Goal: Use online tool/utility: Utilize a website feature to perform a specific function

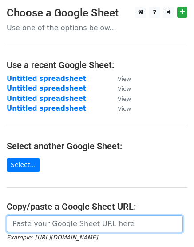
click at [55, 224] on input "url" at bounding box center [95, 223] width 176 height 17
paste input "[URL][DOMAIN_NAME]"
type input "[URL][DOMAIN_NAME]"
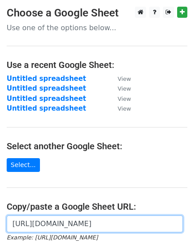
scroll to position [136, 0]
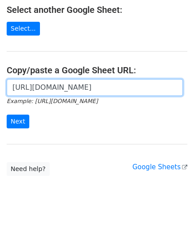
click at [139, 86] on input "[URL][DOMAIN_NAME]" at bounding box center [95, 87] width 176 height 17
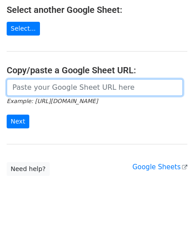
scroll to position [0, 0]
paste input "[URL][DOMAIN_NAME]"
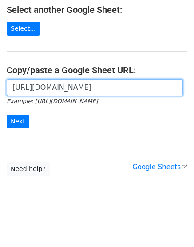
scroll to position [0, 202]
type input "[URL][DOMAIN_NAME]"
click at [7, 114] on input "Next" at bounding box center [18, 121] width 23 height 14
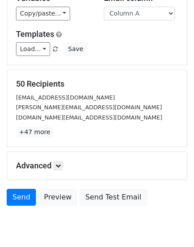
scroll to position [133, 0]
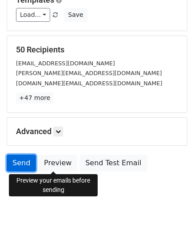
click at [21, 165] on link "Send" at bounding box center [21, 162] width 29 height 17
